Goal: Transaction & Acquisition: Purchase product/service

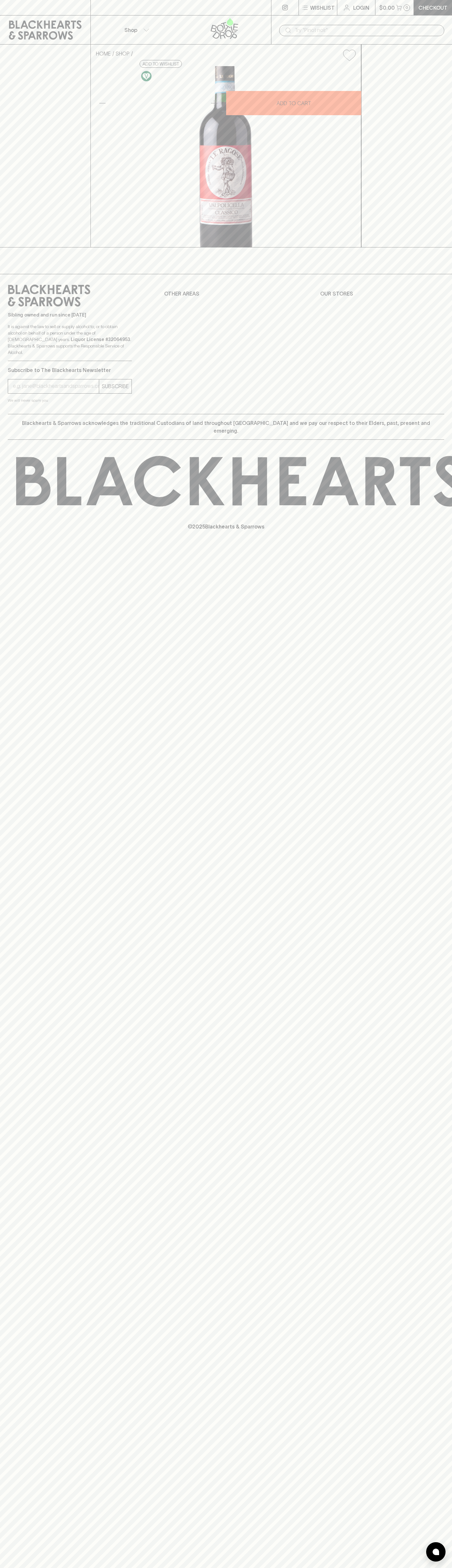
click at [450, 23] on div "​" at bounding box center [361, 30] width 181 height 29
click at [424, 128] on div "HOME SHOP La Ragose Valpolicella Classico 2022 $48.00 Add to wishlist 10% disco…" at bounding box center [226, 145] width 452 height 203
click at [256, 1567] on html "⠀ ⠀ Wishlist Login $0.00 0 Checkout Shop ​ HOME SHOP La Ragose Valpolicella Cla…" at bounding box center [226, 784] width 452 height 1568
click at [30, 248] on div "HOME SHOP La Ragose Valpolicella Classico 2022 $48.00 Add to wishlist 10% disco…" at bounding box center [226, 145] width 452 height 203
